Goal: Check status

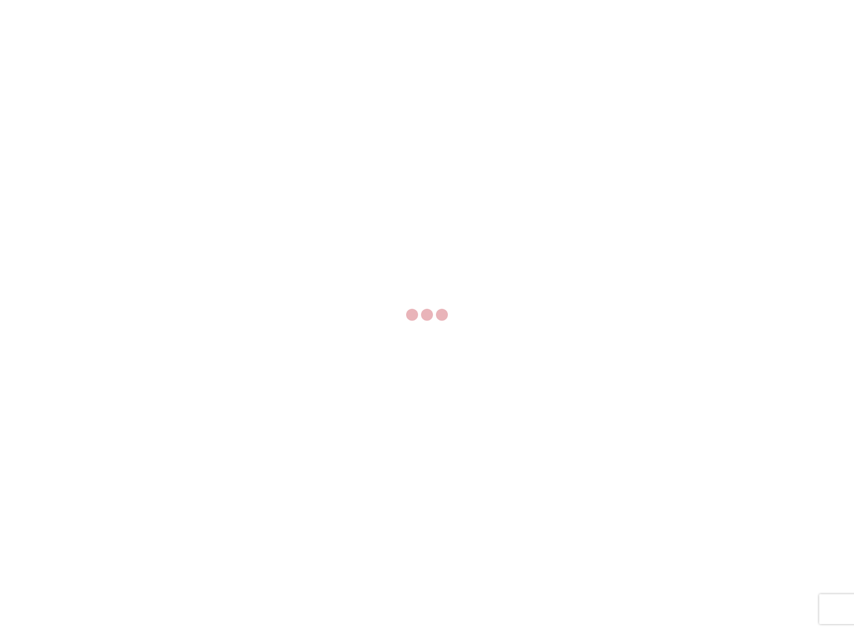
select select "FULL"
select select "LBS"
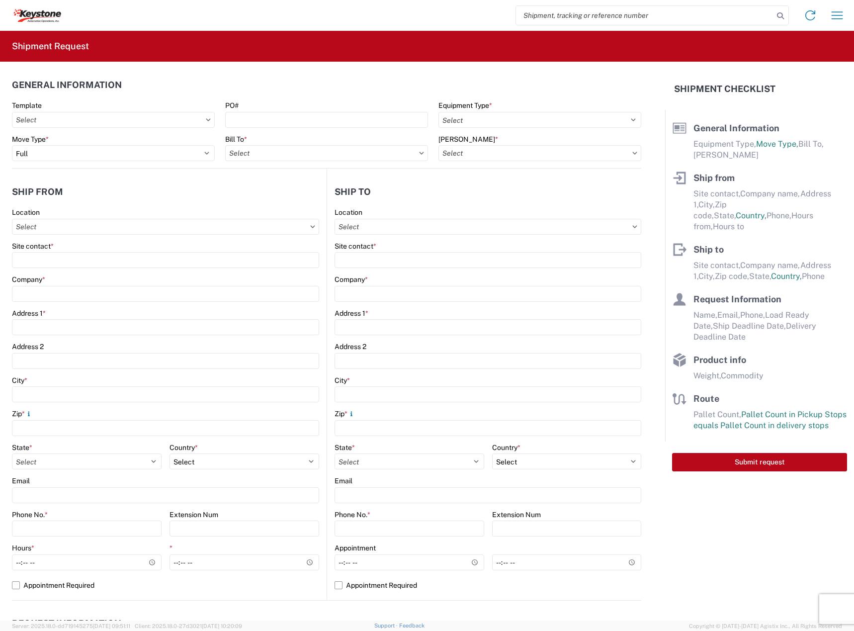
click at [691, 13] on input "search" at bounding box center [644, 15] width 257 height 19
paste input "56714178"
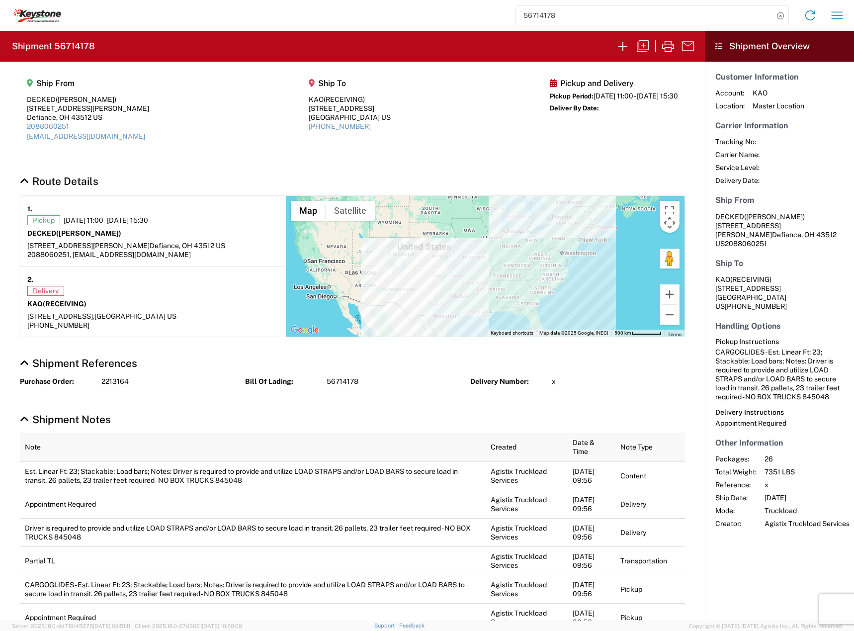
click at [642, 18] on input "56714178" at bounding box center [644, 15] width 257 height 19
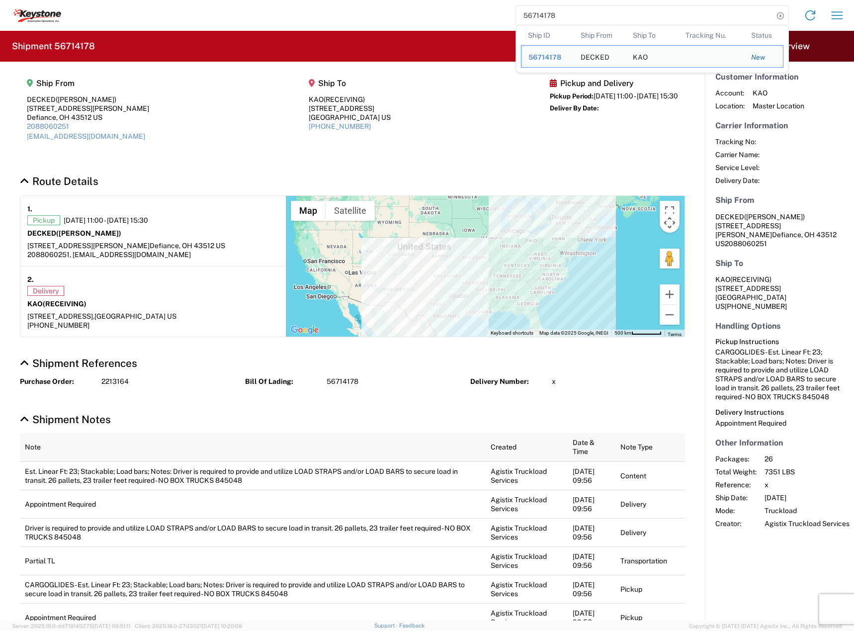
click at [641, 17] on input "56714178" at bounding box center [644, 15] width 257 height 19
paste input "44722"
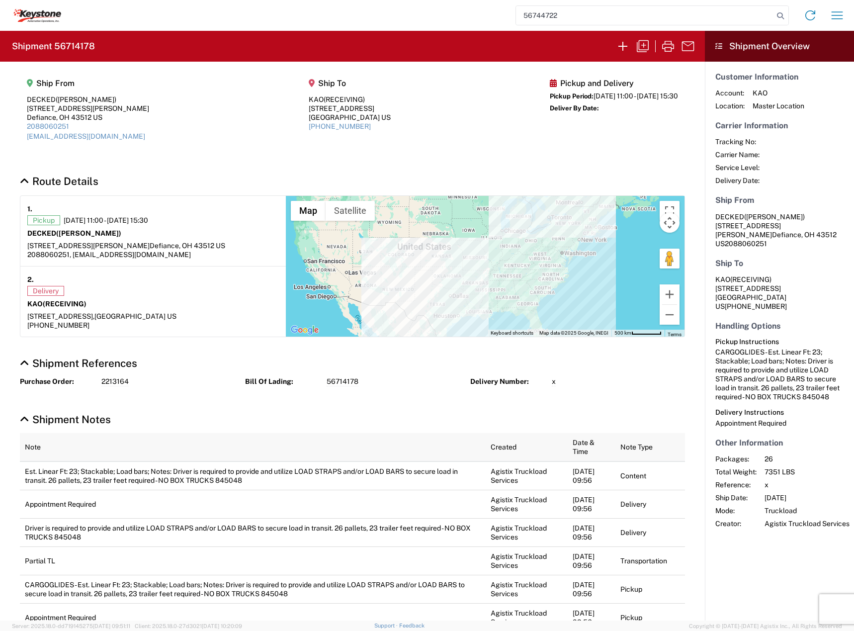
type input "56744722"
